Goal: Find specific fact: Find specific fact

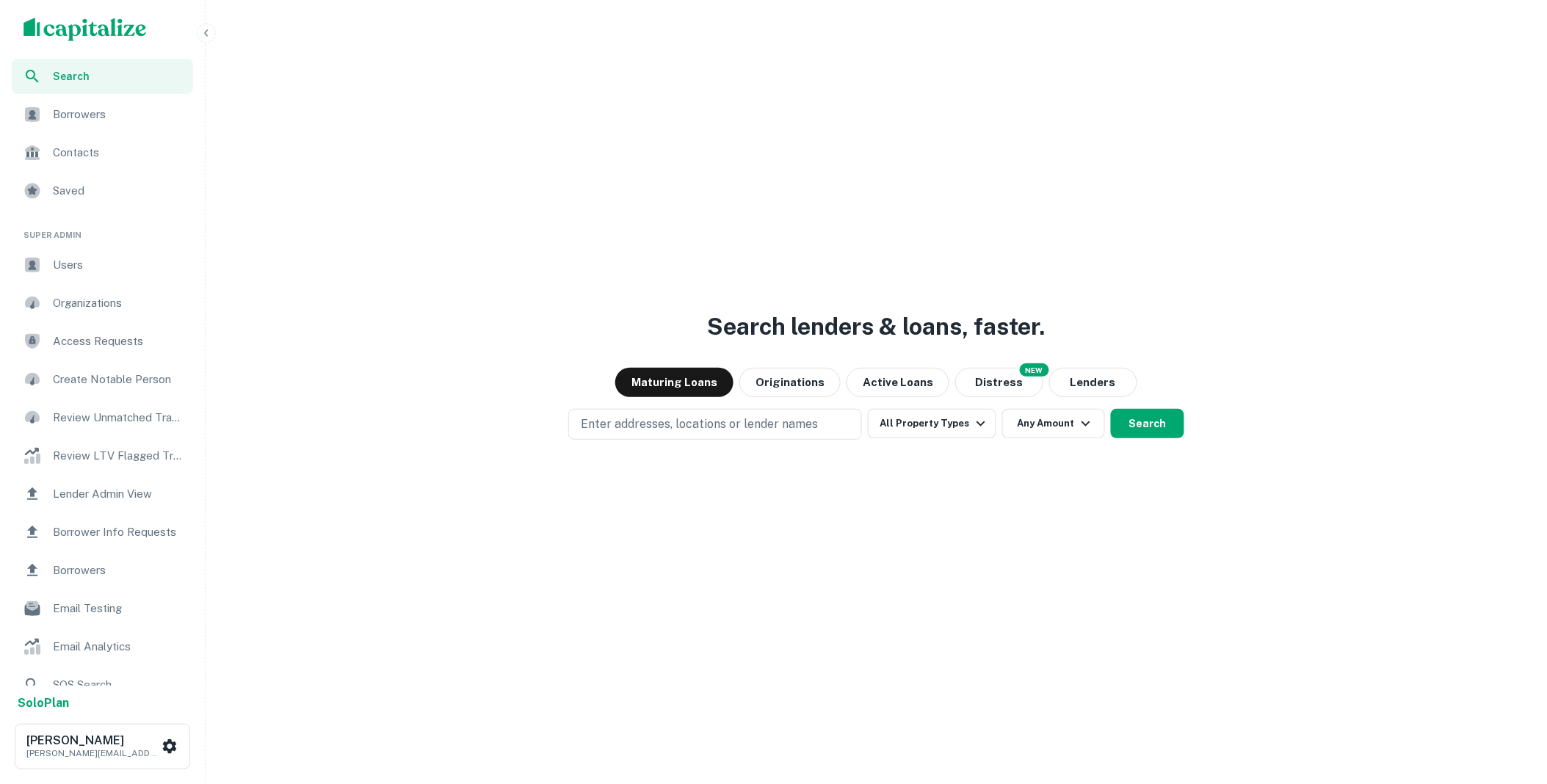
click at [126, 531] on span "Borrower Info Requests" at bounding box center [119, 532] width 132 height 18
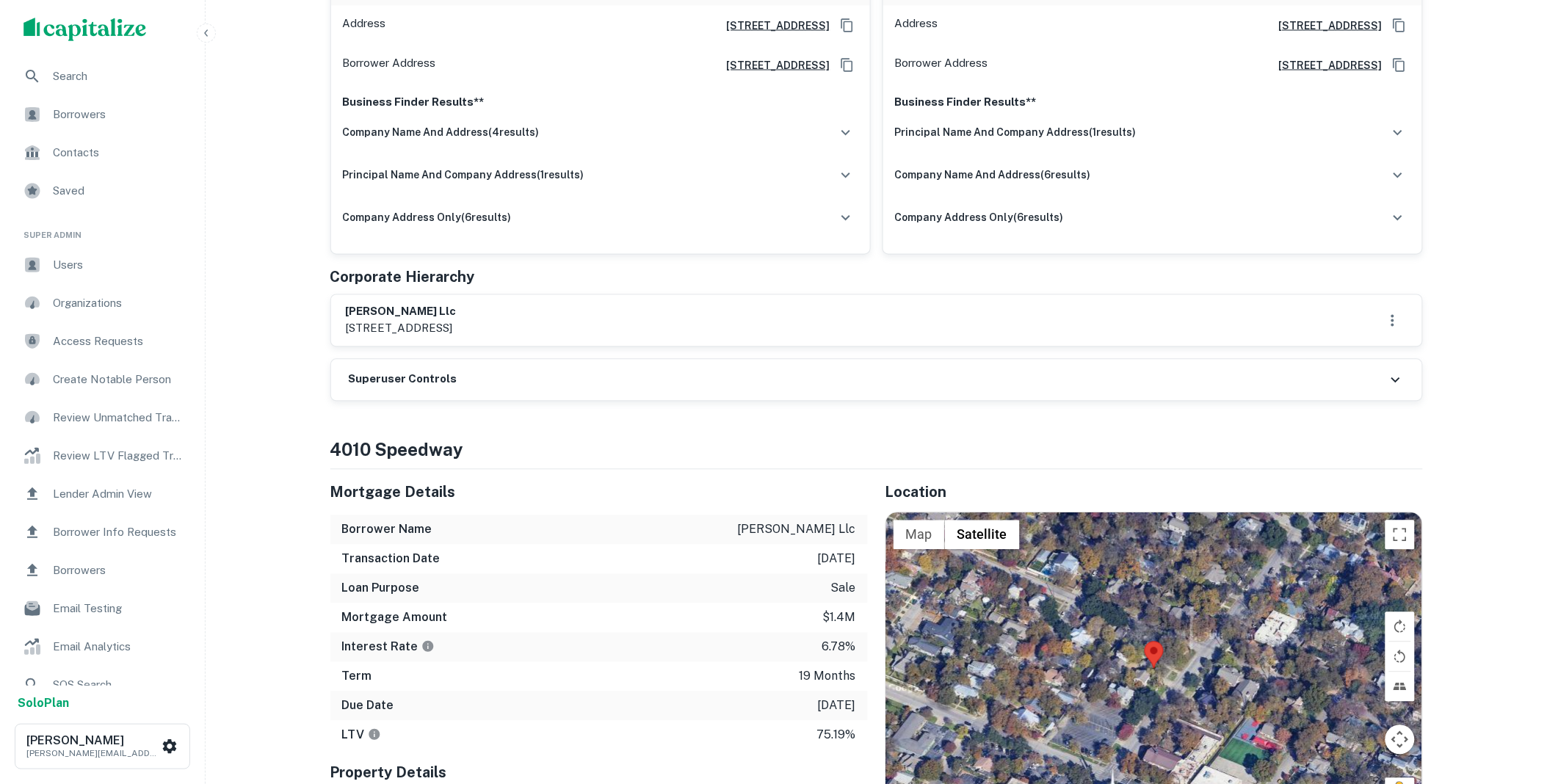
scroll to position [597, 0]
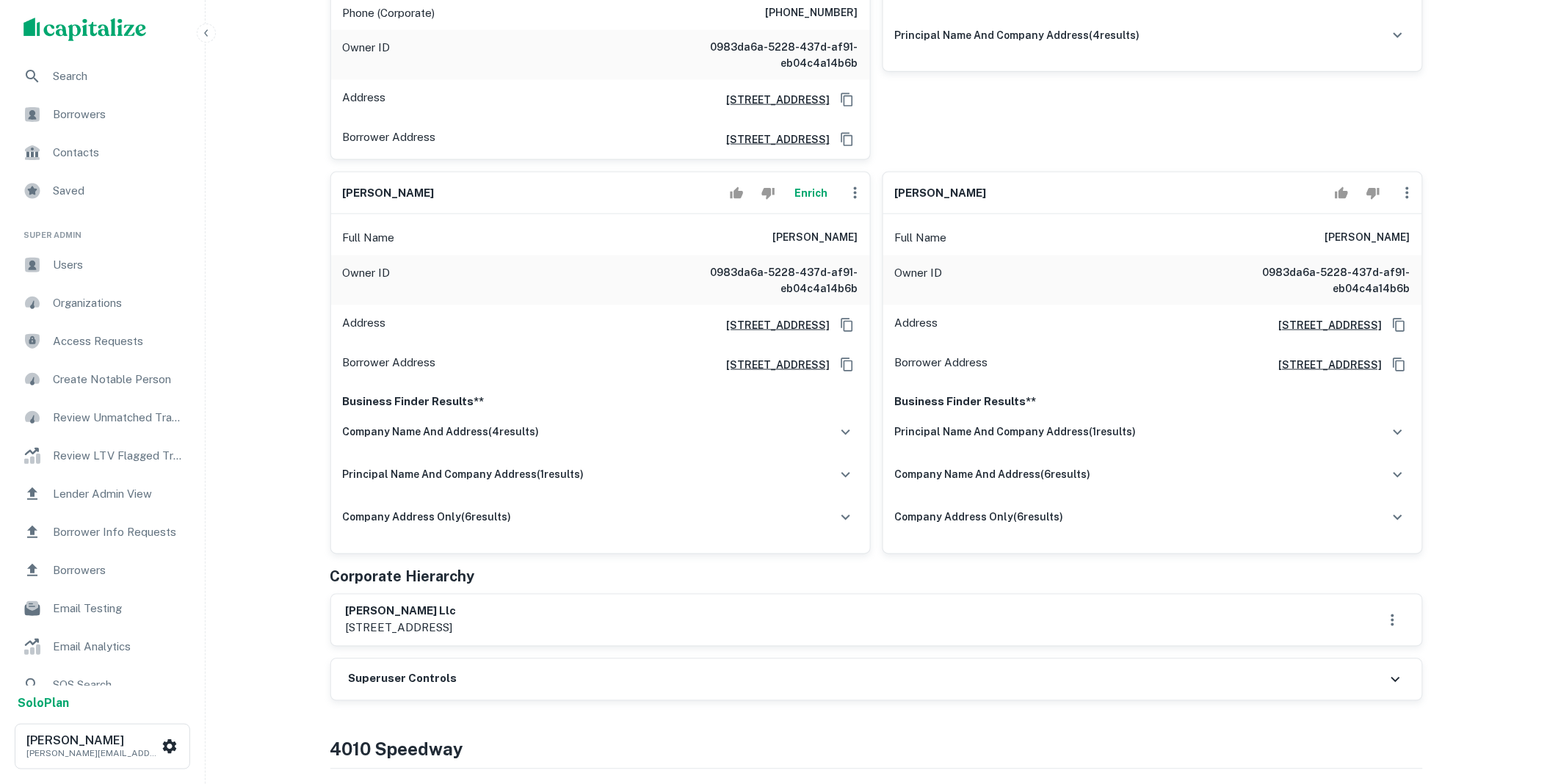
click at [662, 659] on div "Superuser Controls" at bounding box center [876, 679] width 1091 height 41
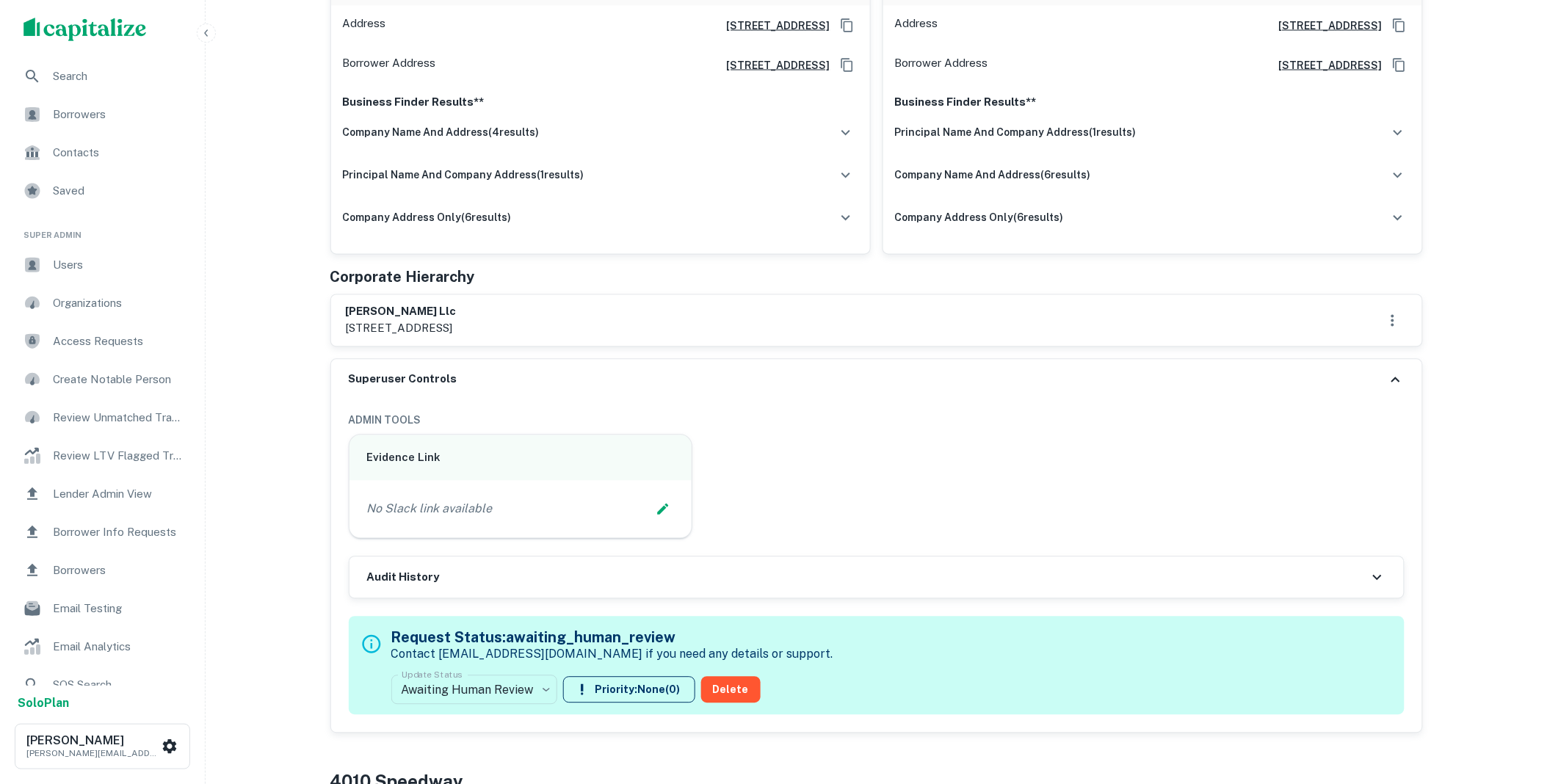
drag, startPoint x: 588, startPoint y: 295, endPoint x: 336, endPoint y: 276, distance: 252.7
click at [336, 295] on div "[PERSON_NAME] llc [STREET_ADDRESS]" at bounding box center [876, 321] width 1091 height 52
copy div "[PERSON_NAME] llc [STREET_ADDRESS]"
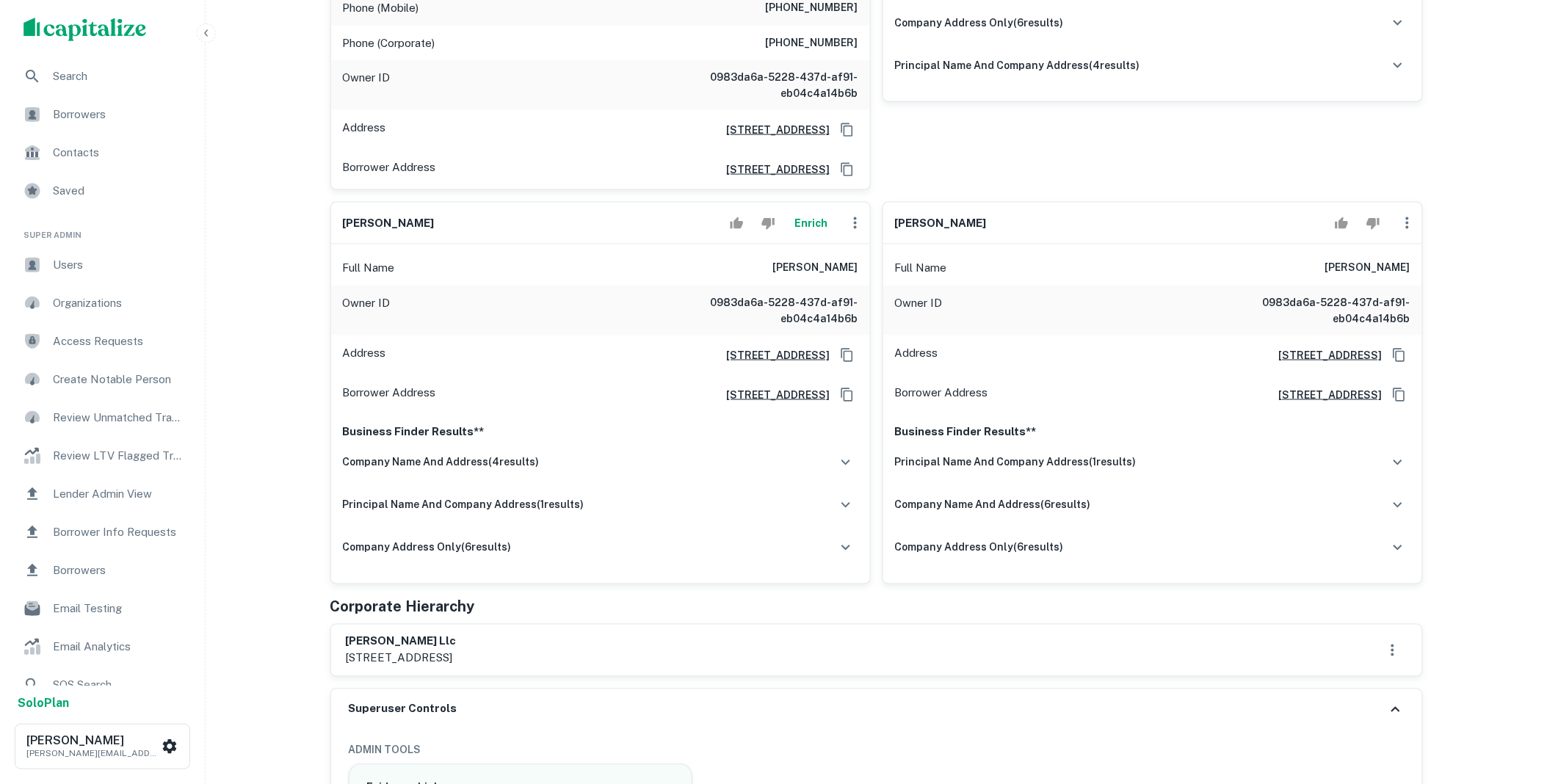
scroll to position [597, 0]
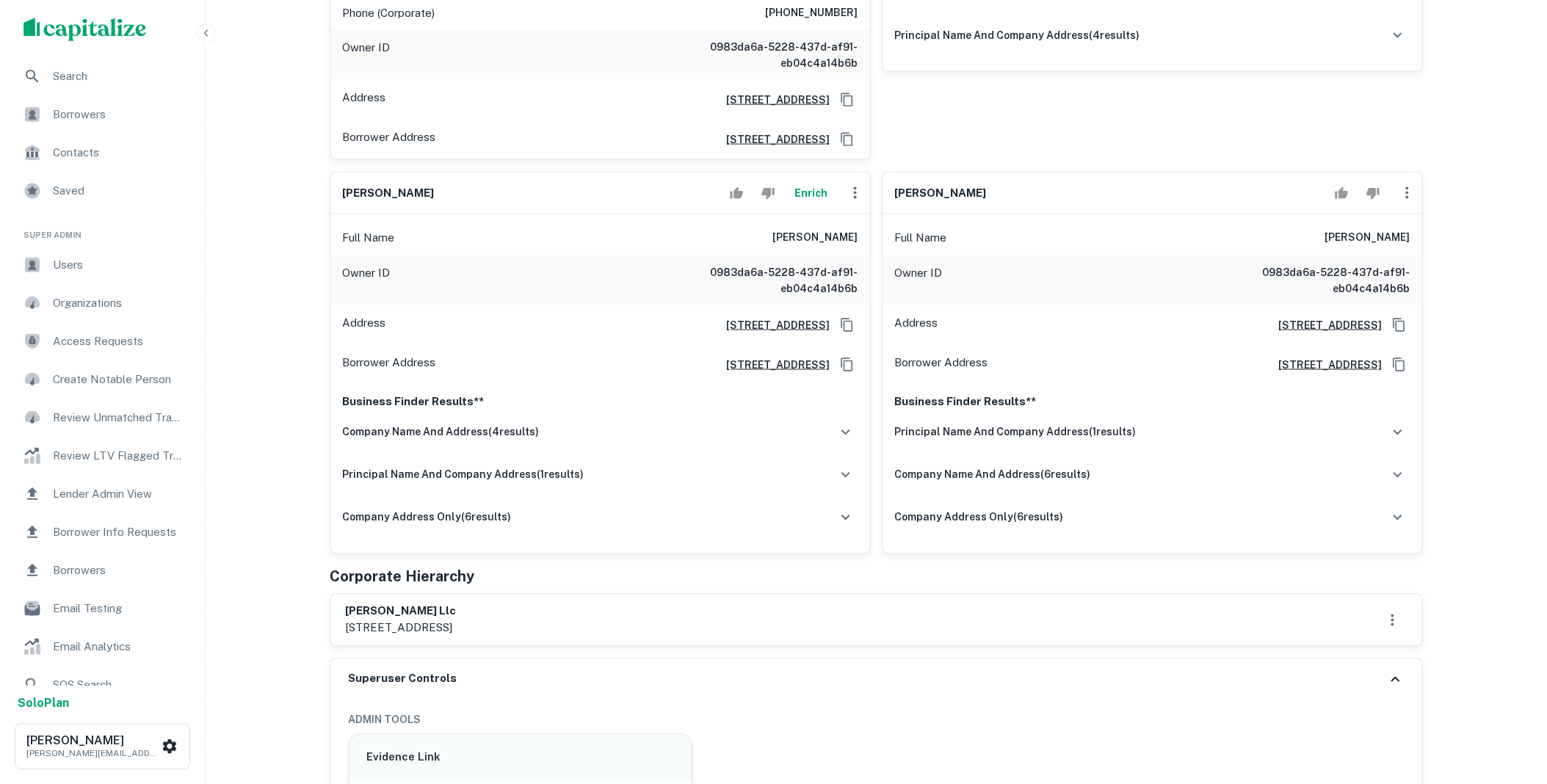
copy div "[PERSON_NAME] llc [STREET_ADDRESS]"
drag, startPoint x: 549, startPoint y: 332, endPoint x: 796, endPoint y: 334, distance: 247.0
click at [796, 345] on div "Borrower Address [STREET_ADDRESS]" at bounding box center [600, 364] width 539 height 40
copy h6 "[STREET_ADDRESS],"
drag, startPoint x: 766, startPoint y: 209, endPoint x: 863, endPoint y: 207, distance: 97.0
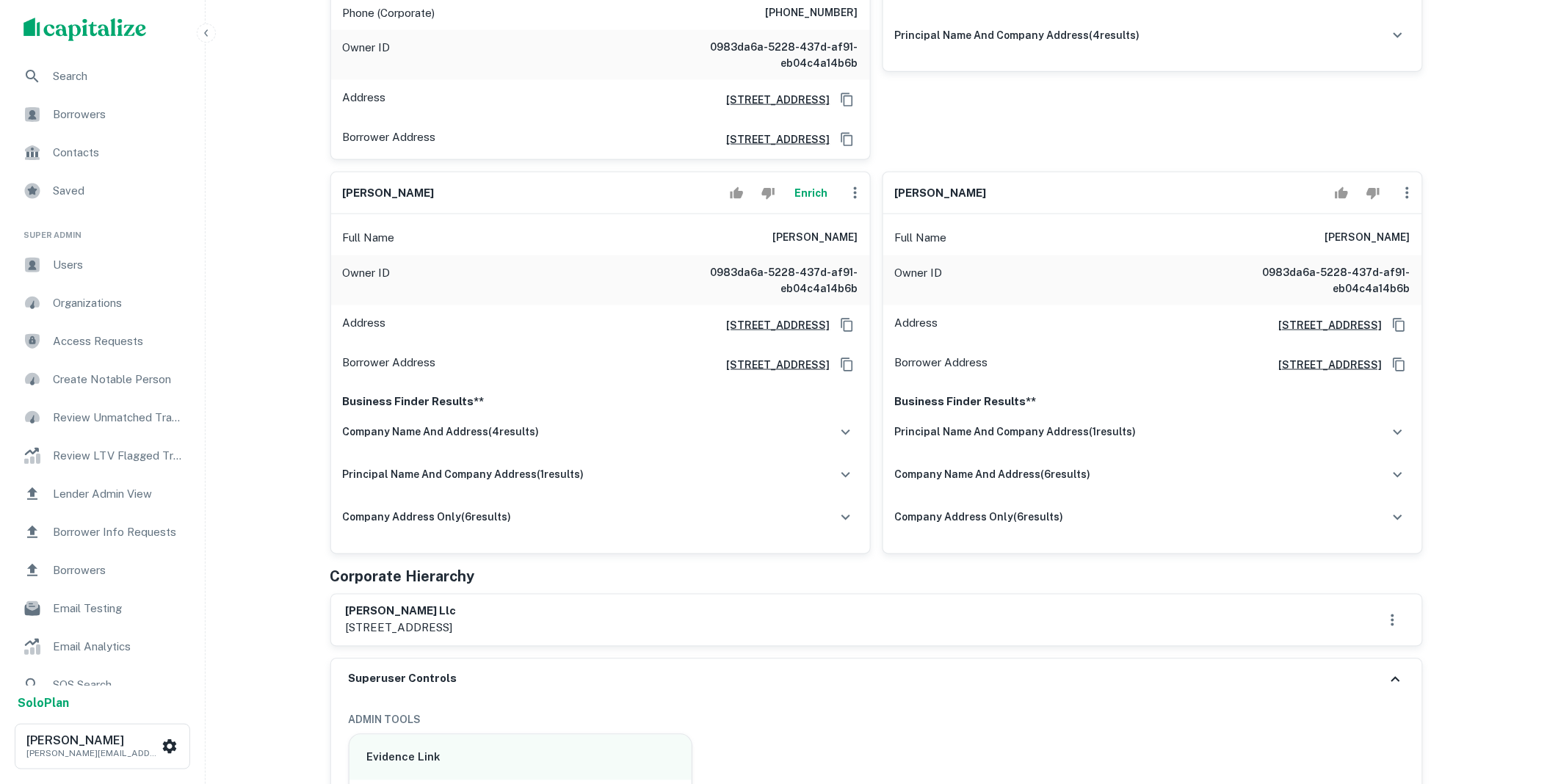
click at [863, 220] on div "Full Name [PERSON_NAME]" at bounding box center [600, 238] width 539 height 35
copy h6 "[PERSON_NAME]"
click at [805, 179] on button "Enrich" at bounding box center [811, 193] width 47 height 29
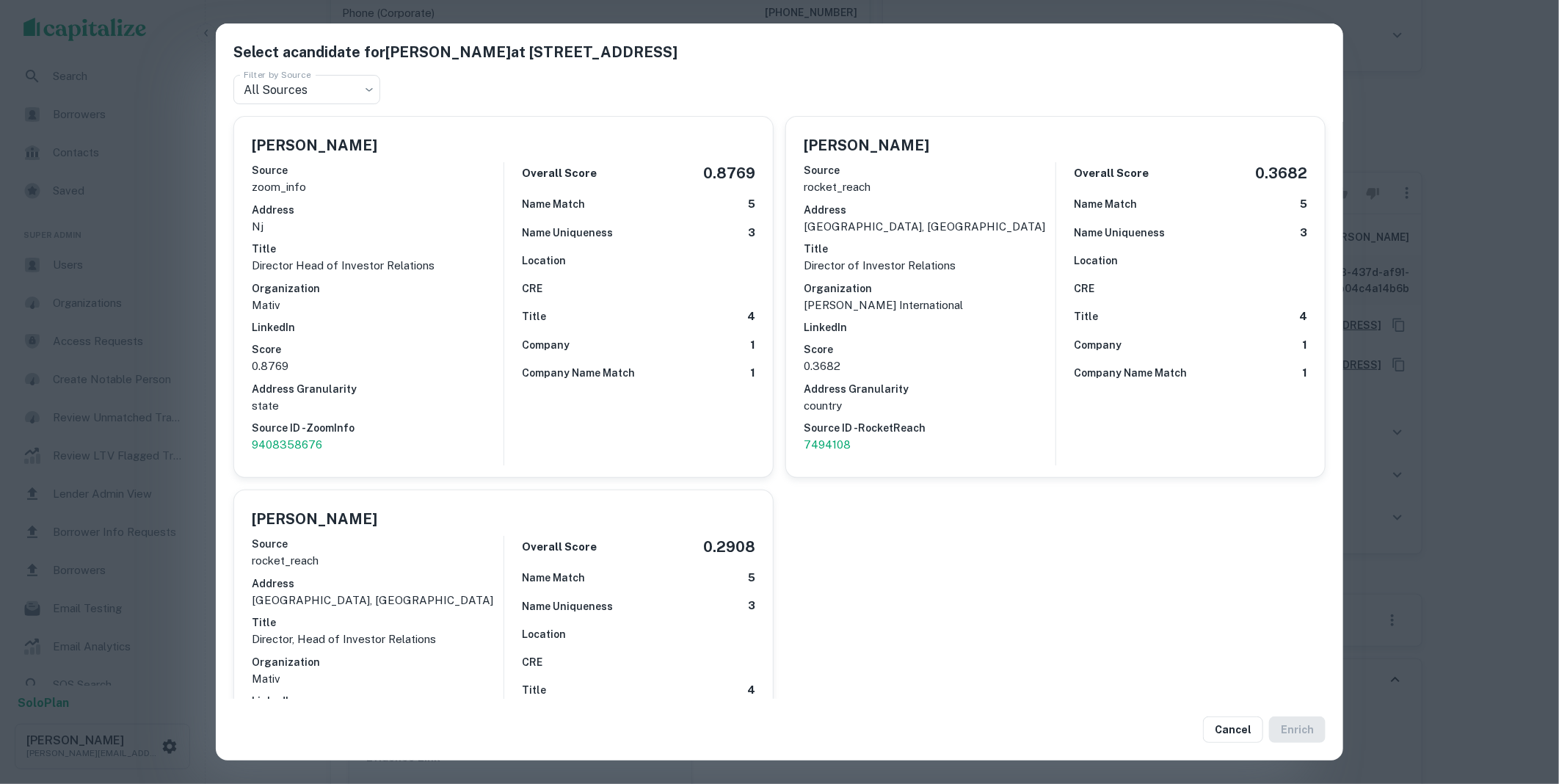
click at [299, 439] on p "9408358676" at bounding box center [378, 445] width 252 height 18
click at [1231, 730] on button "Cancel" at bounding box center [1233, 729] width 61 height 26
